Goal: Information Seeking & Learning: Find specific fact

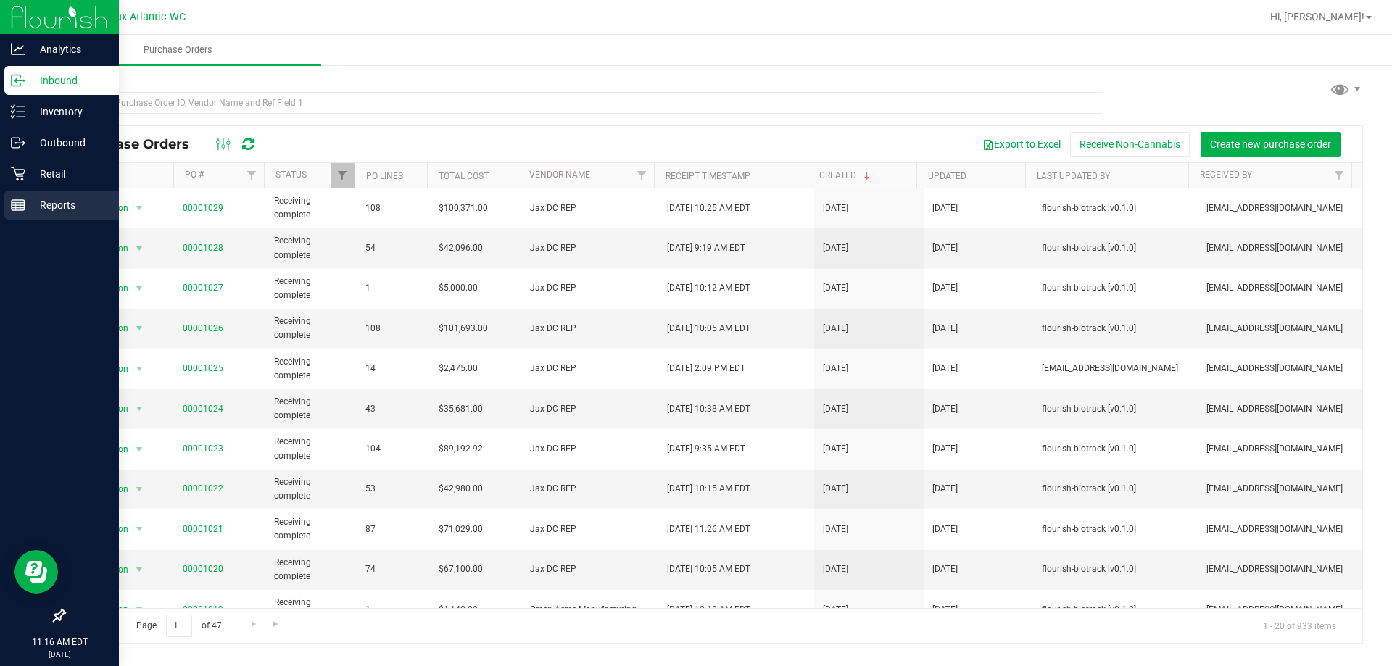
click at [20, 202] on icon at bounding box center [18, 205] width 14 height 14
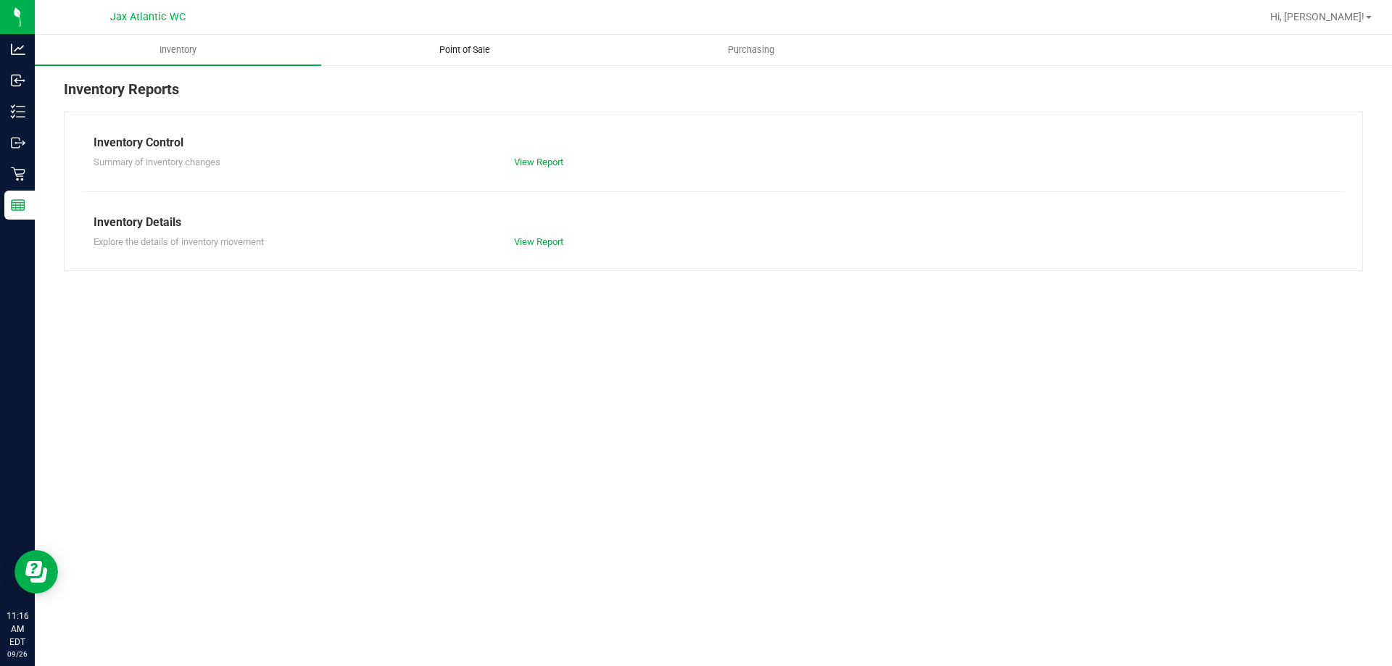
click at [465, 54] on span "Point of Sale" at bounding box center [465, 49] width 90 height 13
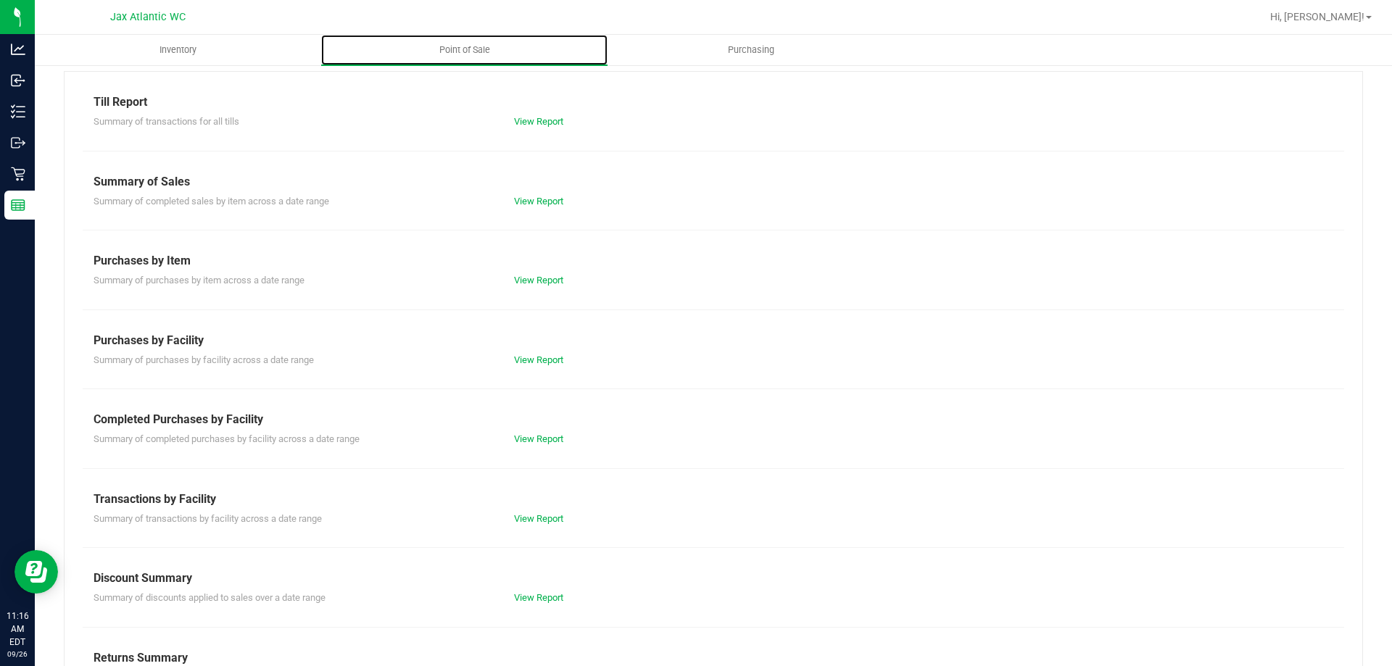
scroll to position [96, 0]
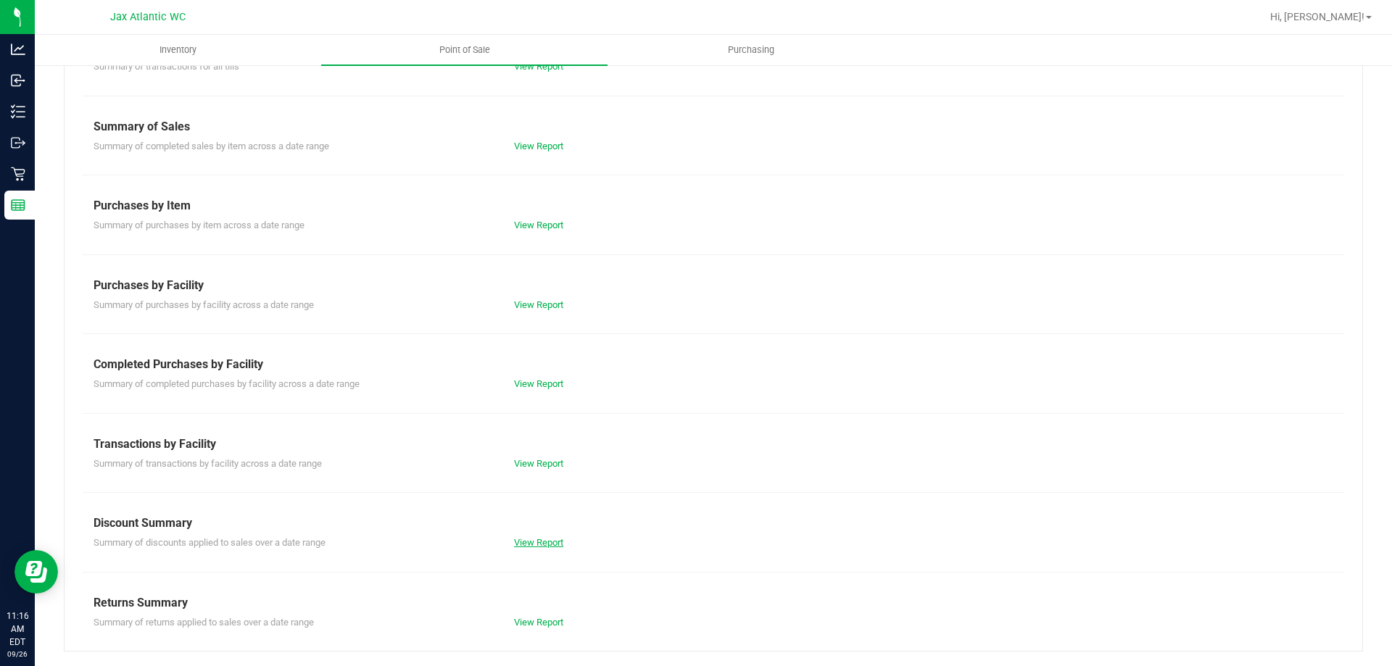
click at [521, 544] on link "View Report" at bounding box center [538, 542] width 49 height 11
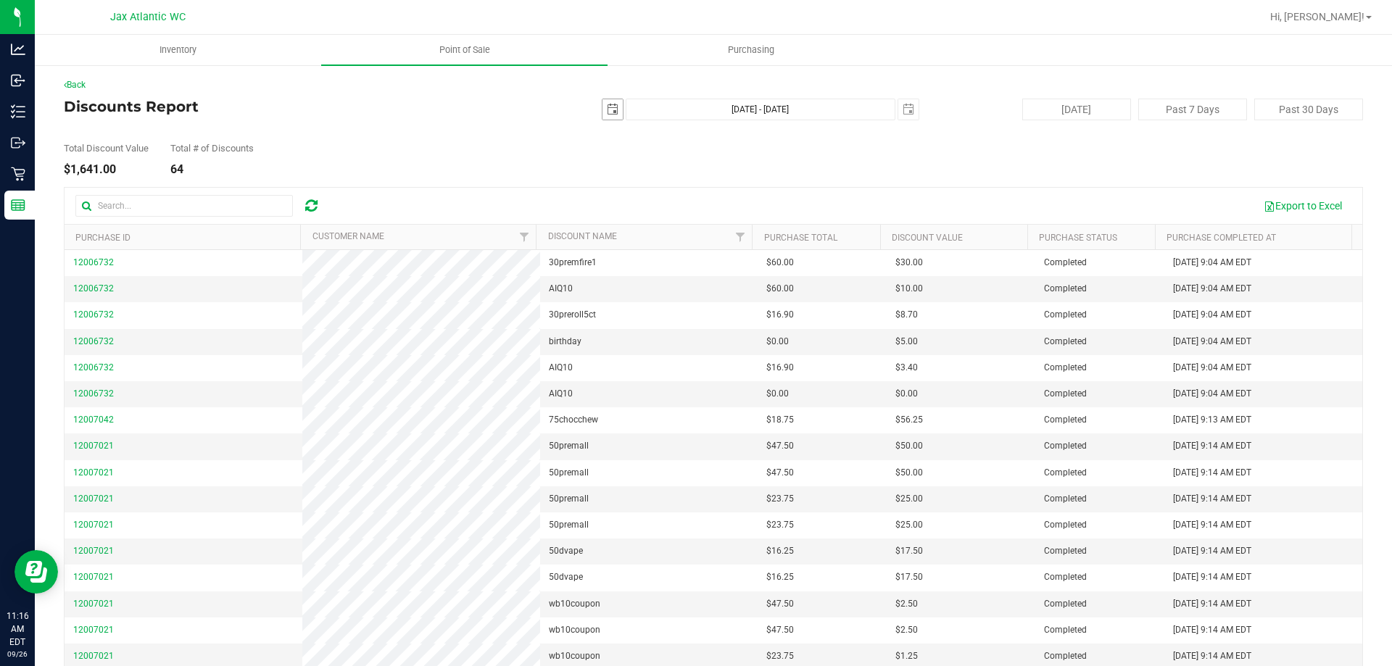
click at [607, 114] on span "select" at bounding box center [613, 110] width 12 height 12
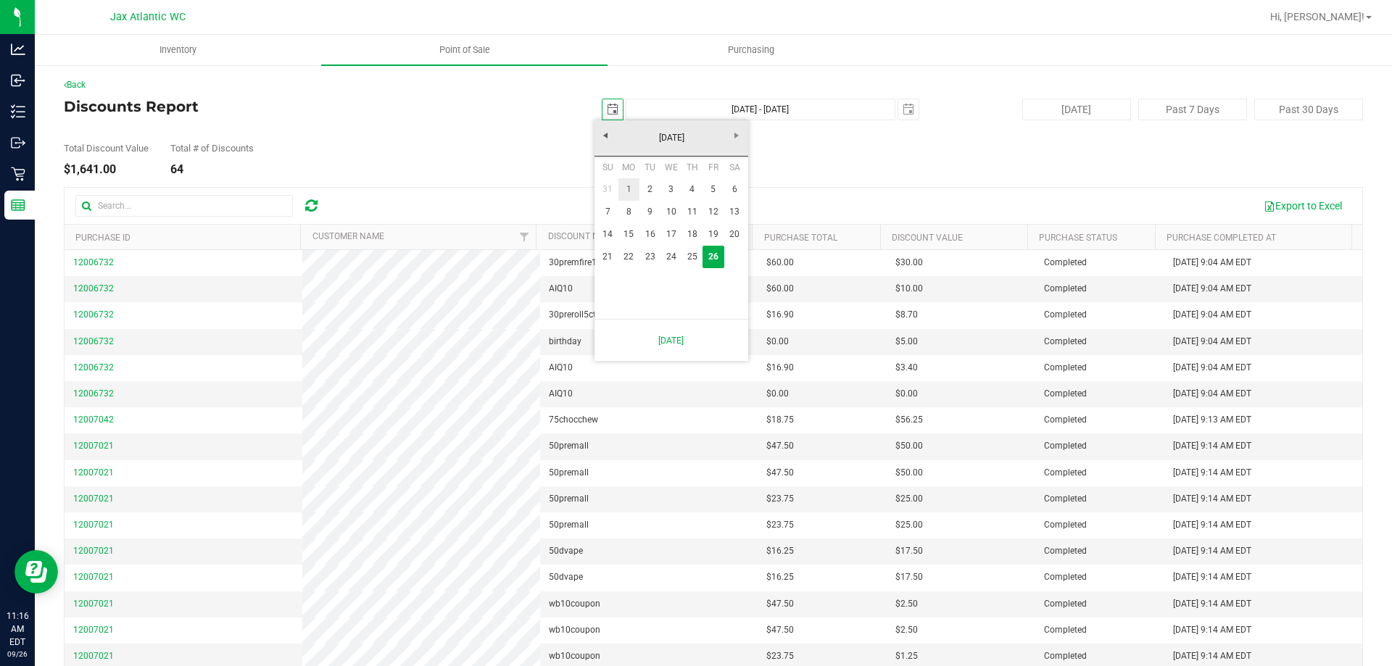
click at [626, 191] on link "1" at bounding box center [628, 189] width 21 height 22
type input "[DATE]"
type input "[DATE] - [DATE]"
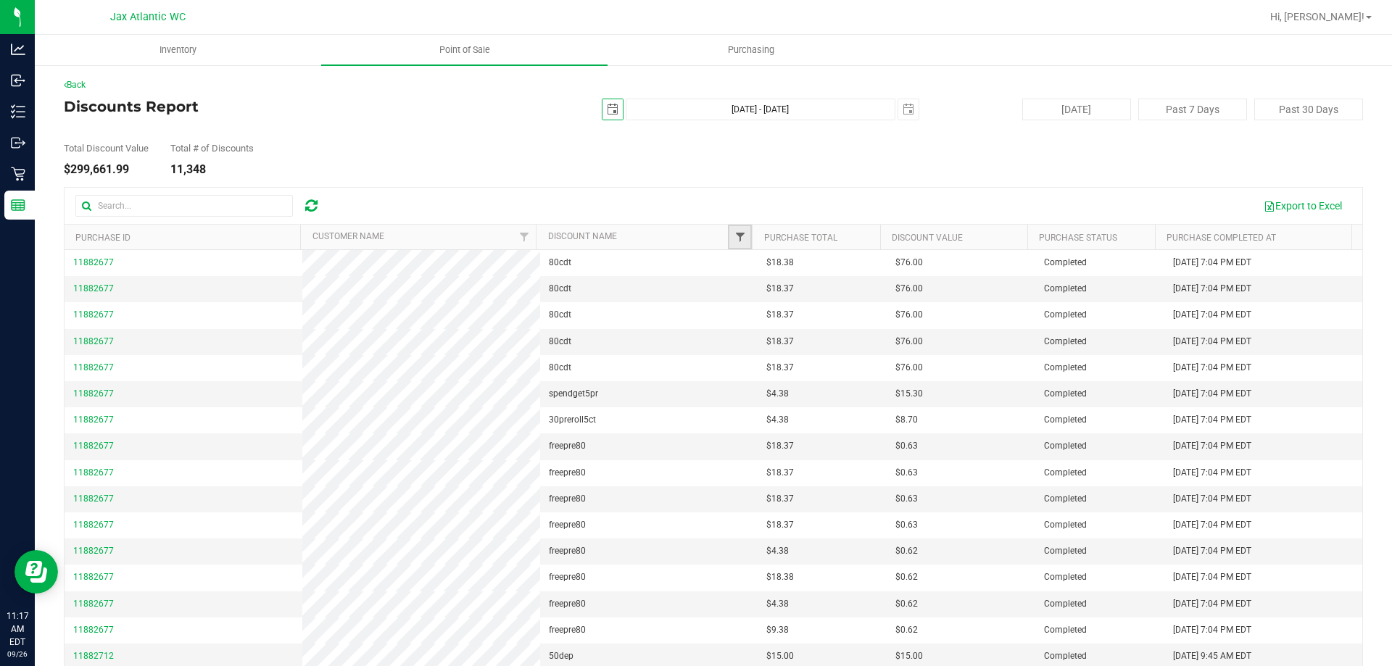
click at [734, 235] on span "Filter" at bounding box center [740, 237] width 12 height 12
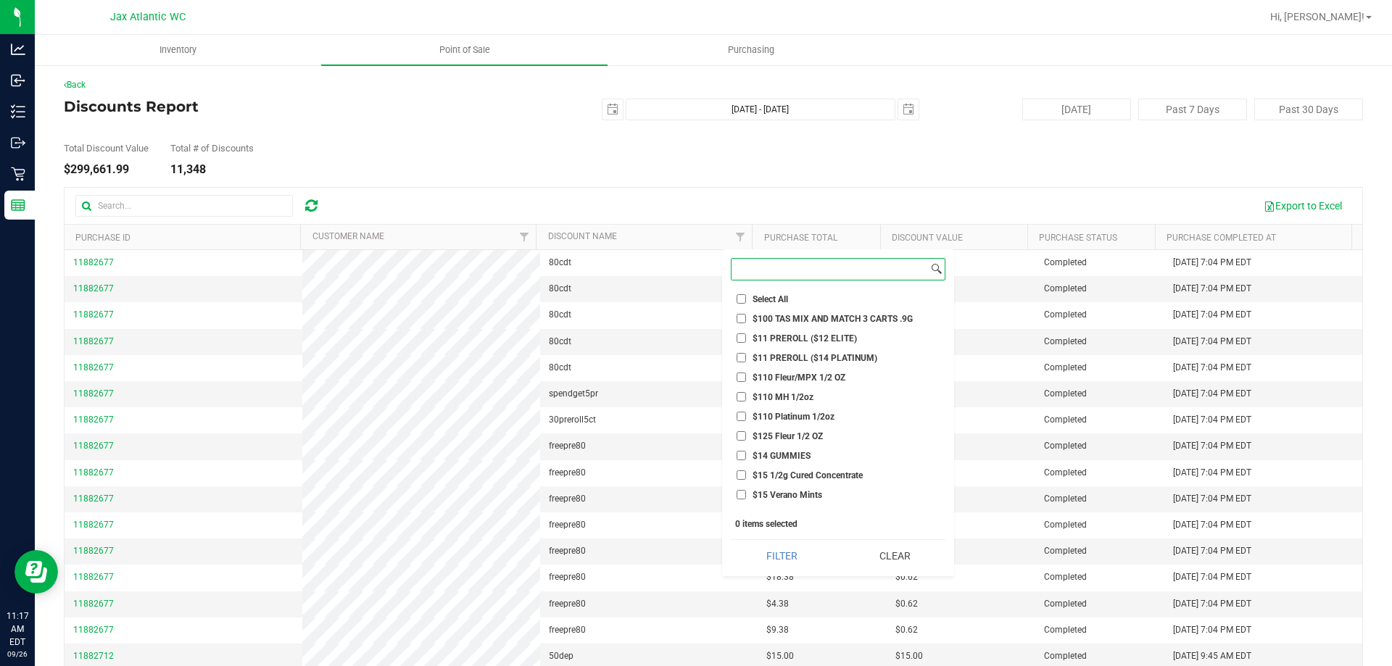
click at [766, 272] on input at bounding box center [829, 269] width 196 height 21
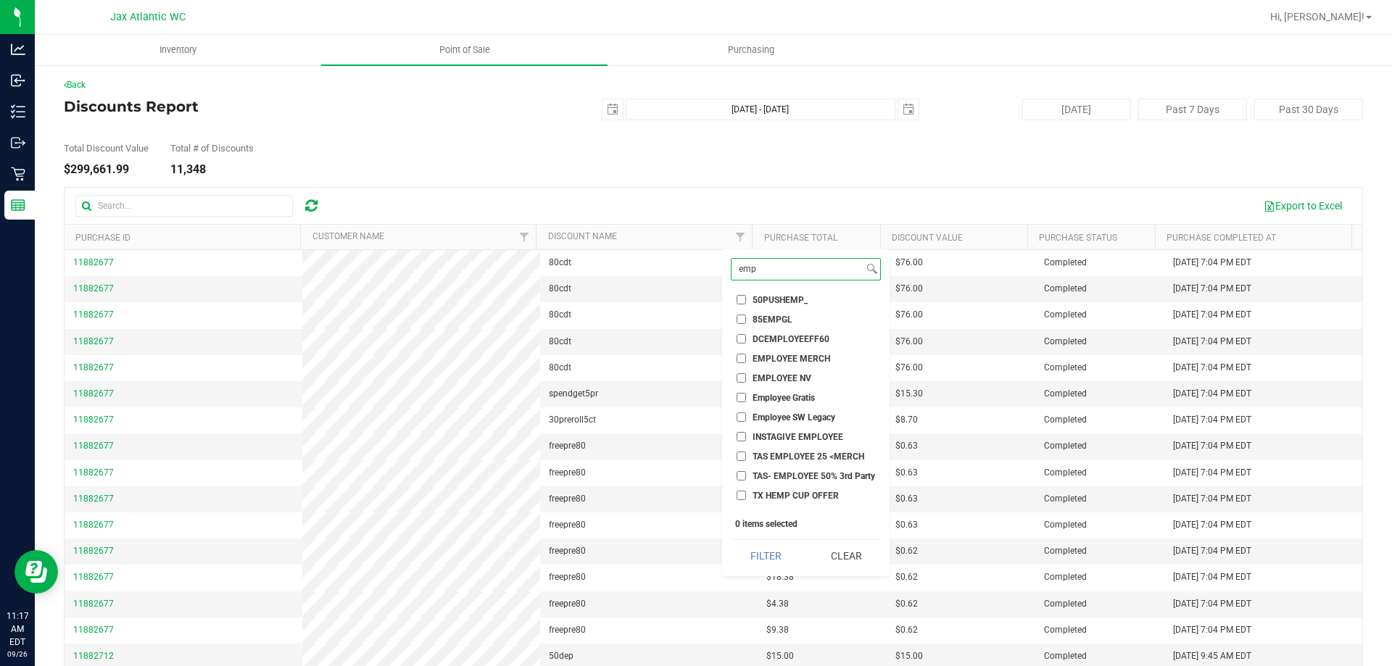
scroll to position [76, 0]
type input "emp"
click at [743, 480] on input "employee" at bounding box center [741, 481] width 9 height 9
checkbox input "true"
click at [740, 504] on input "employee pt" at bounding box center [741, 501] width 9 height 9
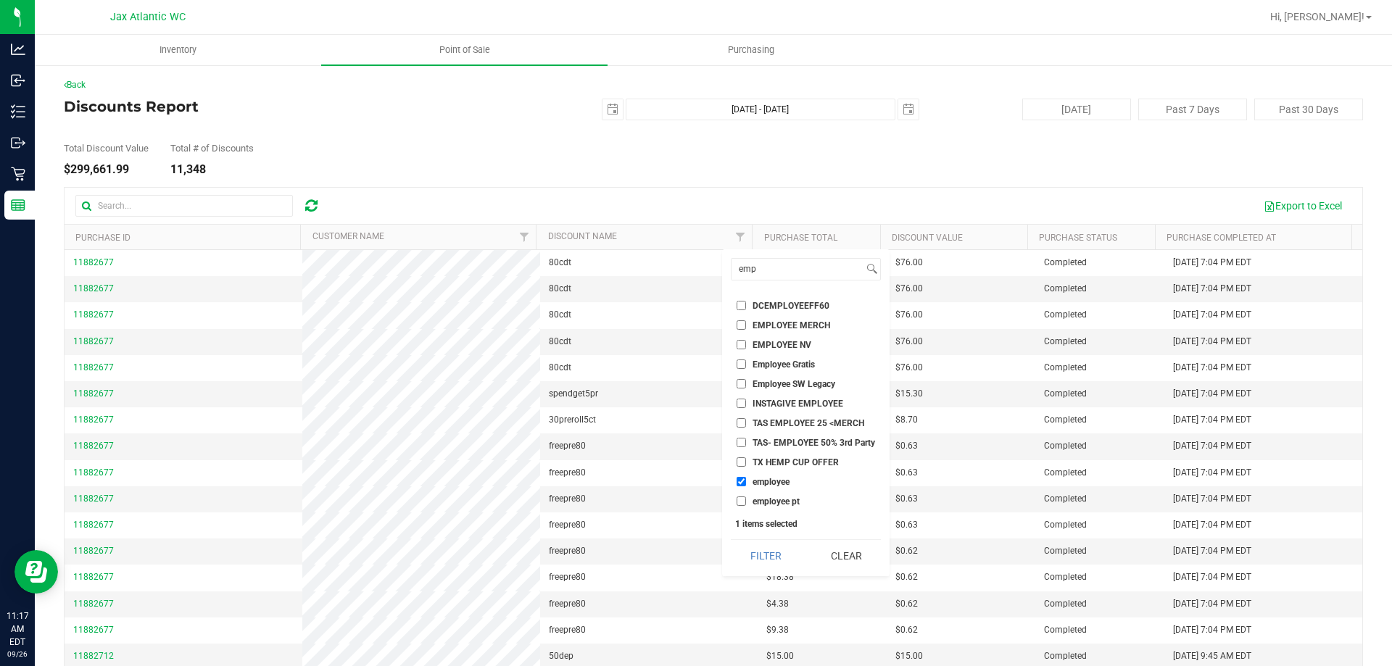
checkbox input "true"
click at [770, 555] on button "Filter" at bounding box center [766, 556] width 70 height 32
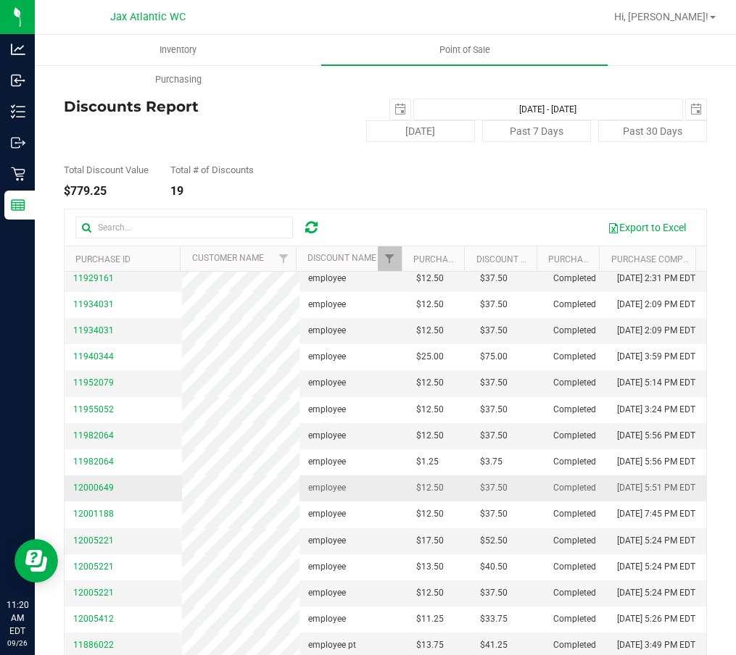
scroll to position [145, 0]
drag, startPoint x: 67, startPoint y: 506, endPoint x: 124, endPoint y: 507, distance: 57.3
click at [124, 449] on td "11982064" at bounding box center [123, 436] width 117 height 26
copy span "11982064"
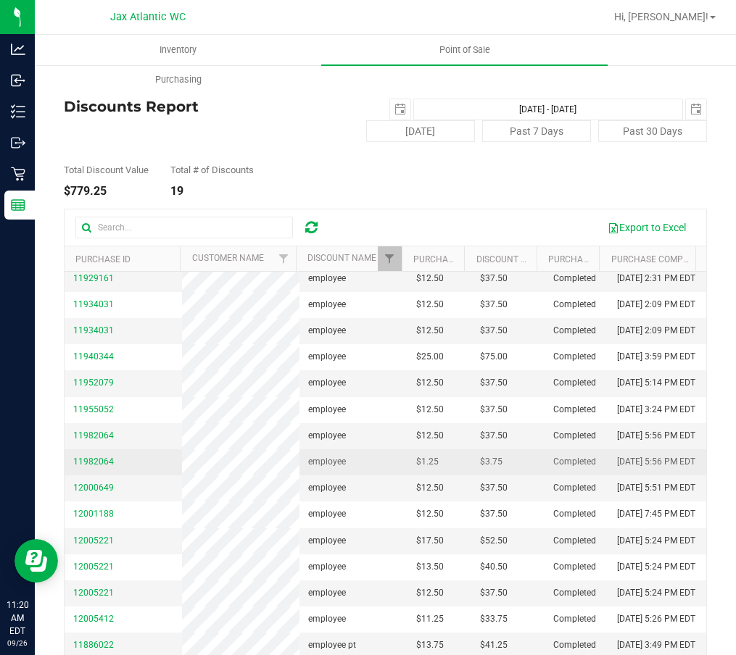
drag, startPoint x: 68, startPoint y: 547, endPoint x: 122, endPoint y: 550, distance: 53.7
click at [122, 476] on td "11982064" at bounding box center [123, 462] width 117 height 26
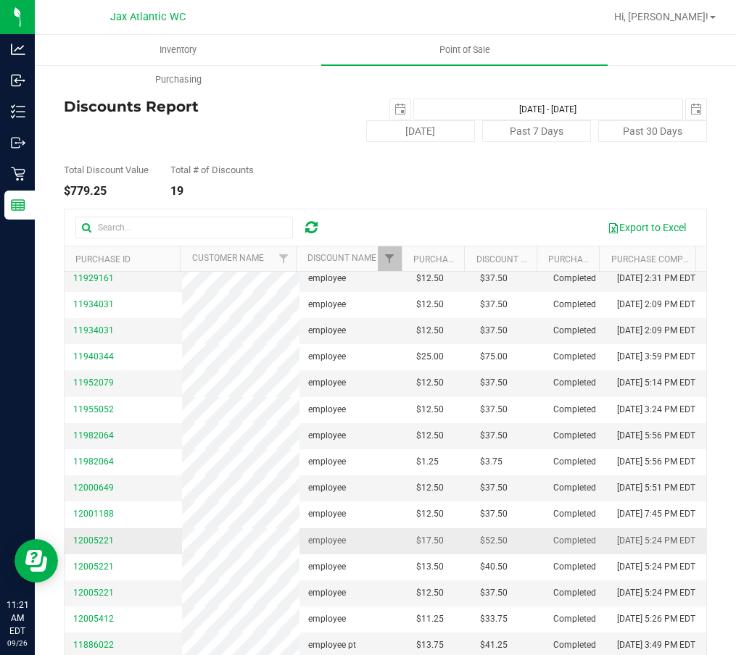
scroll to position [290, 0]
drag, startPoint x: 67, startPoint y: 444, endPoint x: 112, endPoint y: 444, distance: 44.9
click at [128, 476] on td "12000649" at bounding box center [123, 489] width 117 height 26
copy span "12000649"
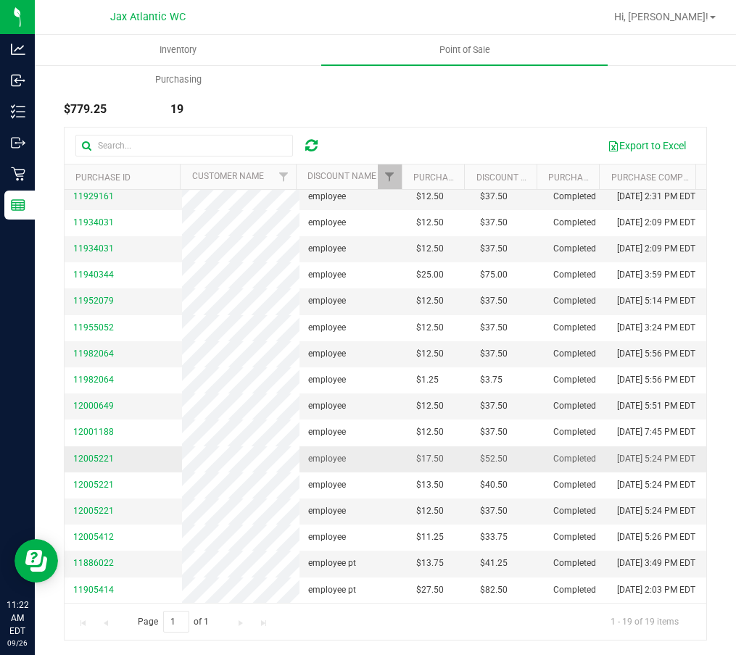
scroll to position [9, 0]
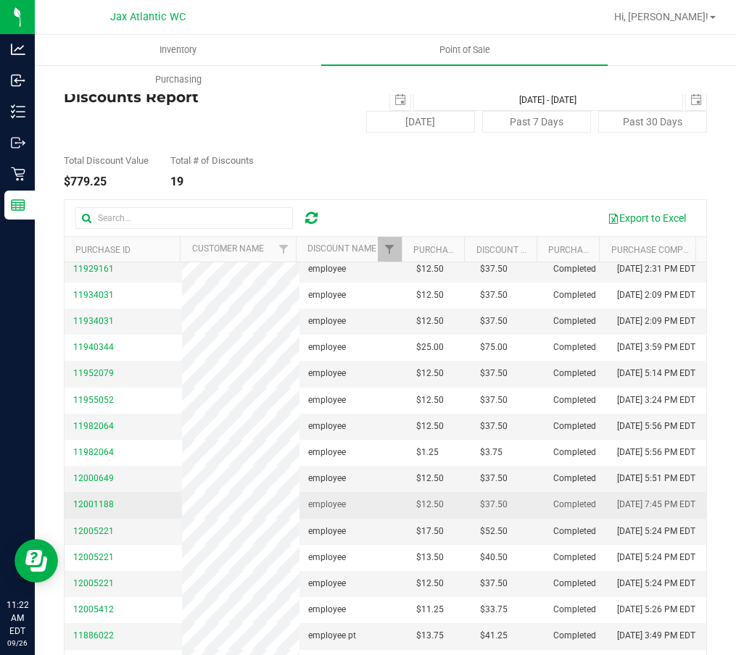
drag, startPoint x: 69, startPoint y: 415, endPoint x: 119, endPoint y: 415, distance: 50.0
click at [118, 492] on td "12001188" at bounding box center [123, 505] width 117 height 26
copy span "12001188"
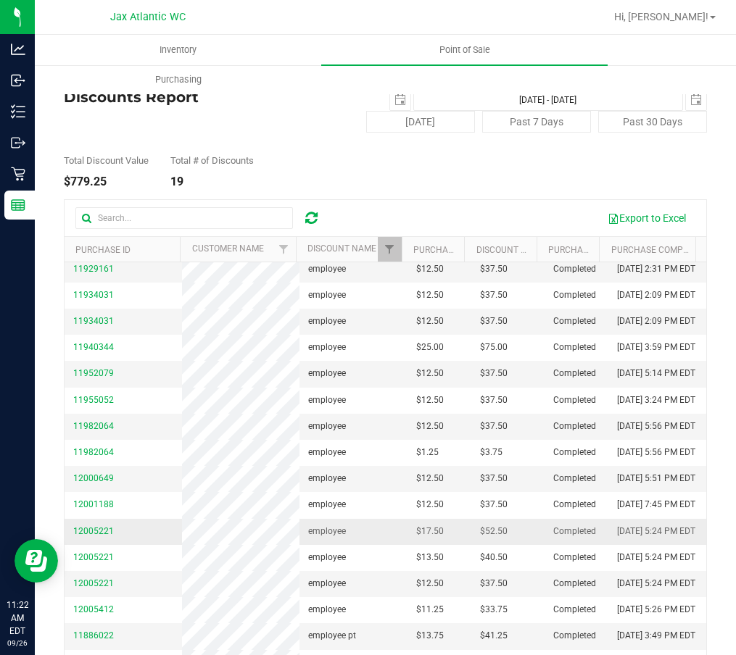
drag, startPoint x: 70, startPoint y: 454, endPoint x: 127, endPoint y: 454, distance: 57.3
click at [127, 519] on td "12005221" at bounding box center [123, 532] width 117 height 26
copy span "12005221"
drag, startPoint x: 69, startPoint y: 537, endPoint x: 135, endPoint y: 536, distance: 66.0
click at [135, 571] on td "12005221" at bounding box center [123, 584] width 117 height 26
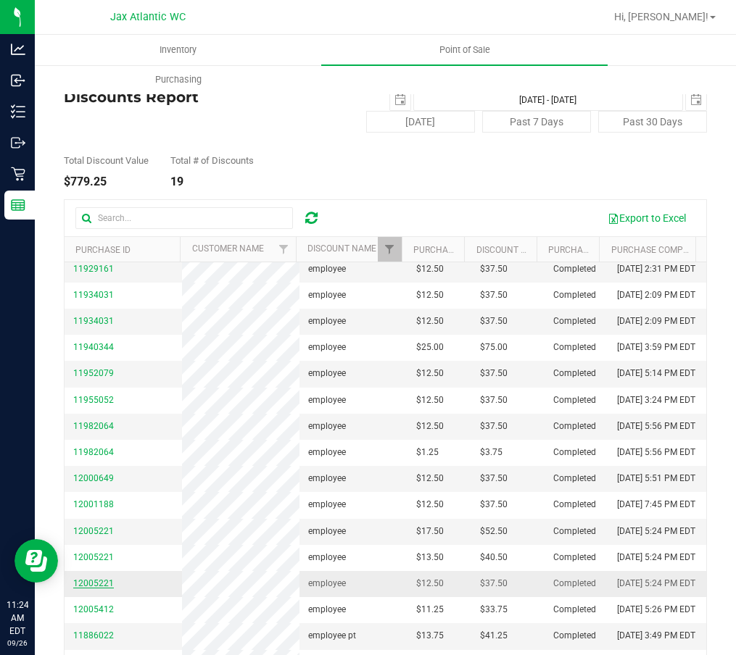
copy span "12005221"
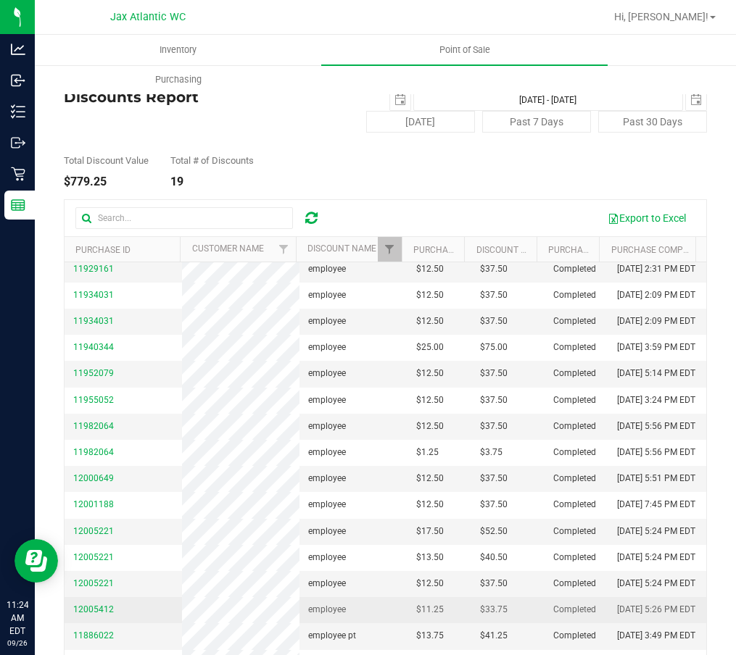
scroll to position [82, 0]
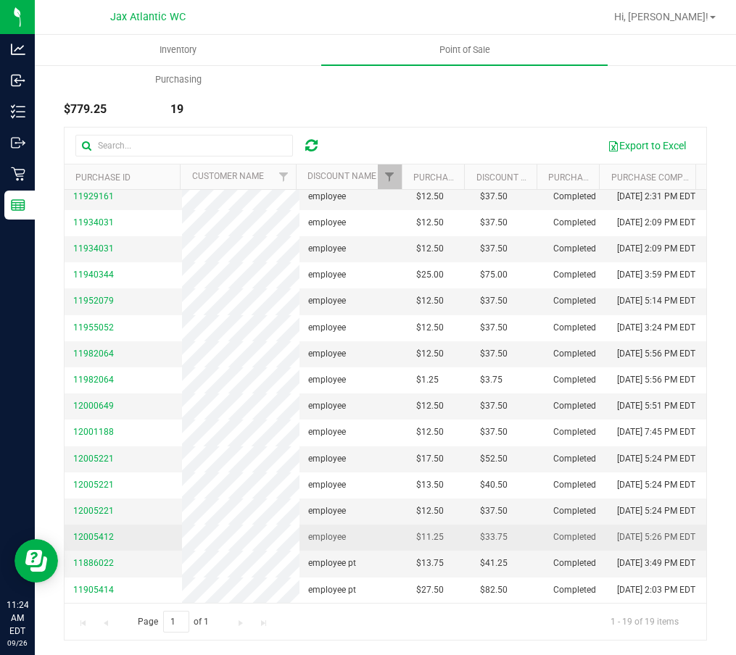
drag, startPoint x: 67, startPoint y: 501, endPoint x: 126, endPoint y: 502, distance: 59.5
click at [126, 525] on td "12005412" at bounding box center [123, 538] width 117 height 26
copy span "12005412"
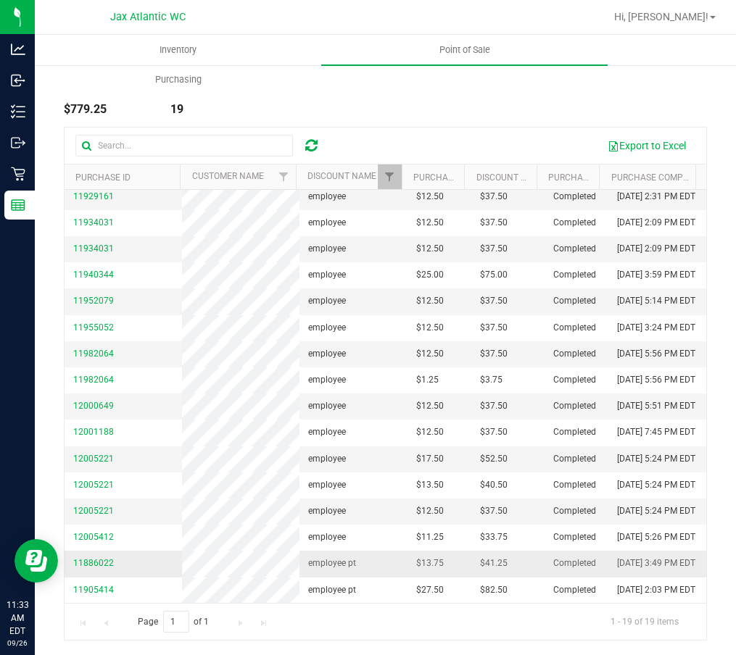
drag, startPoint x: 69, startPoint y: 542, endPoint x: 126, endPoint y: 544, distance: 57.3
click at [126, 551] on td "11886022" at bounding box center [123, 564] width 117 height 26
copy span "11886022"
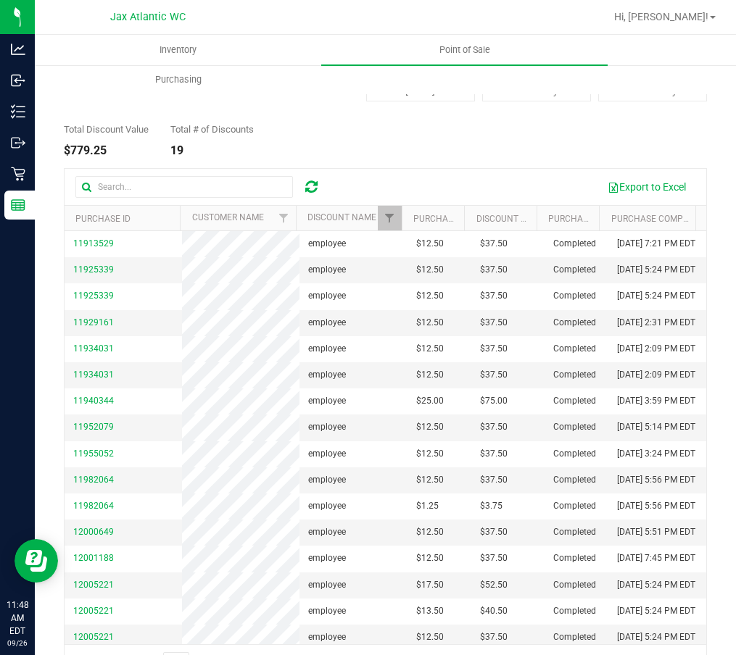
scroll to position [0, 0]
